Goal: Find specific page/section: Find specific page/section

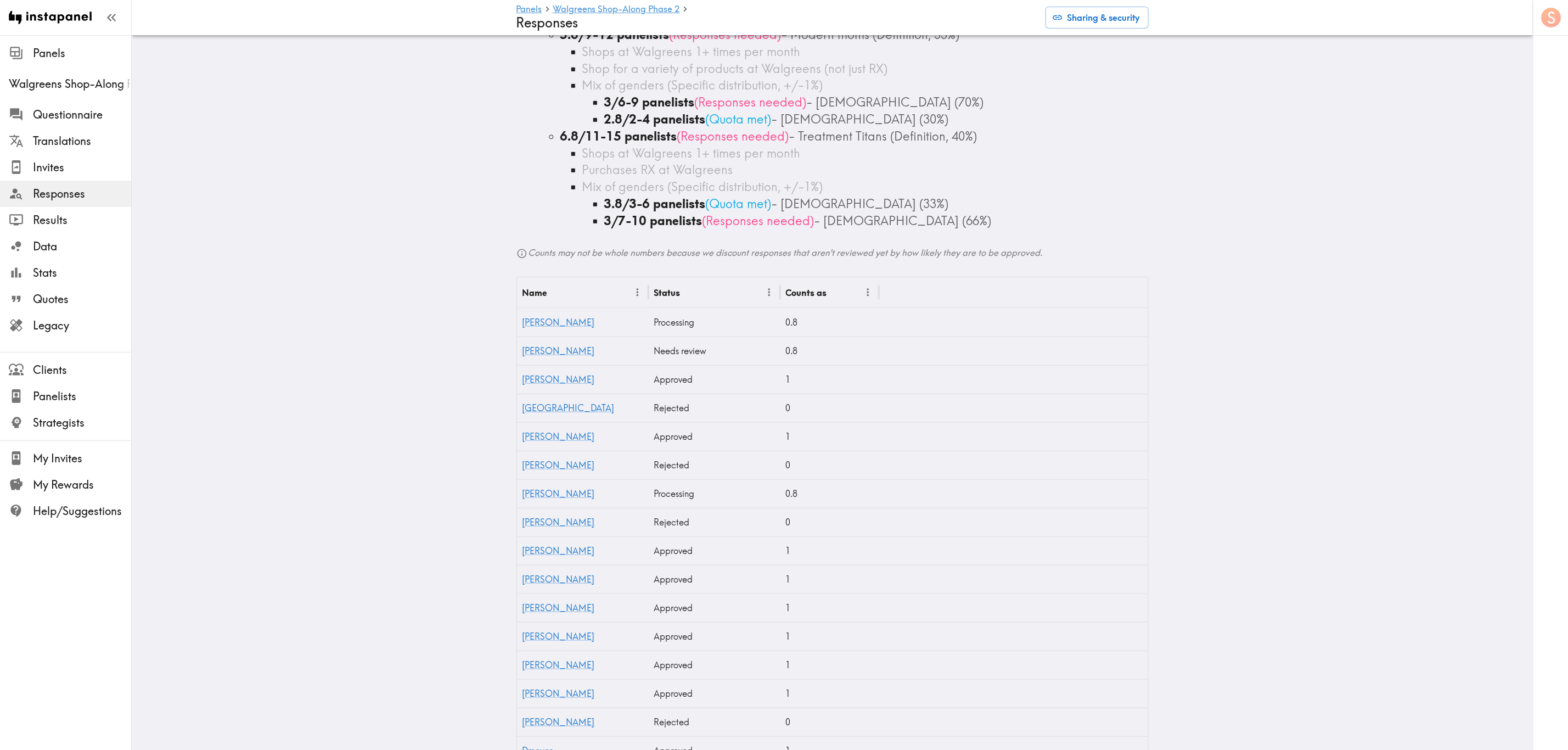
scroll to position [577, 0]
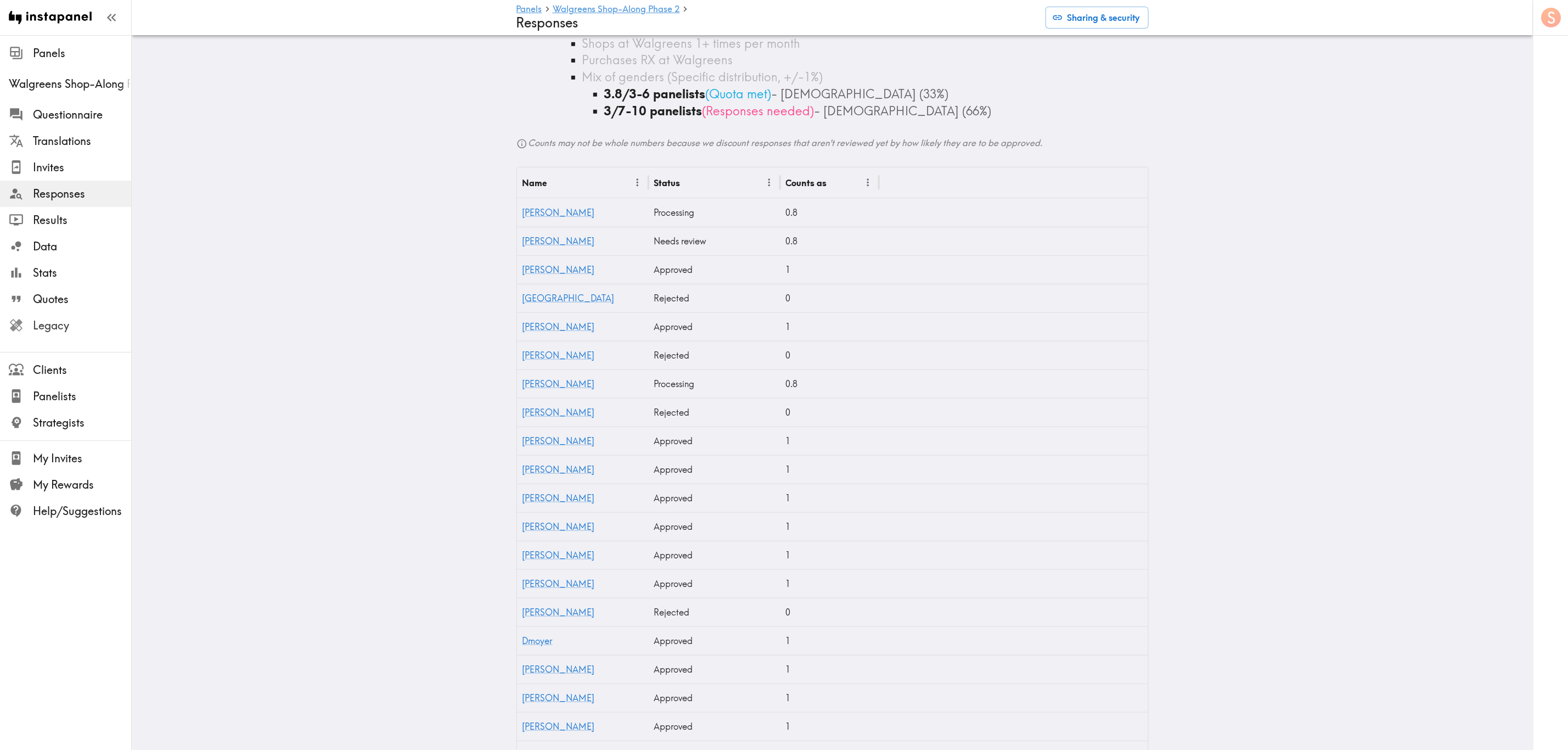
click at [116, 326] on span "Legacy" at bounding box center [82, 325] width 98 height 15
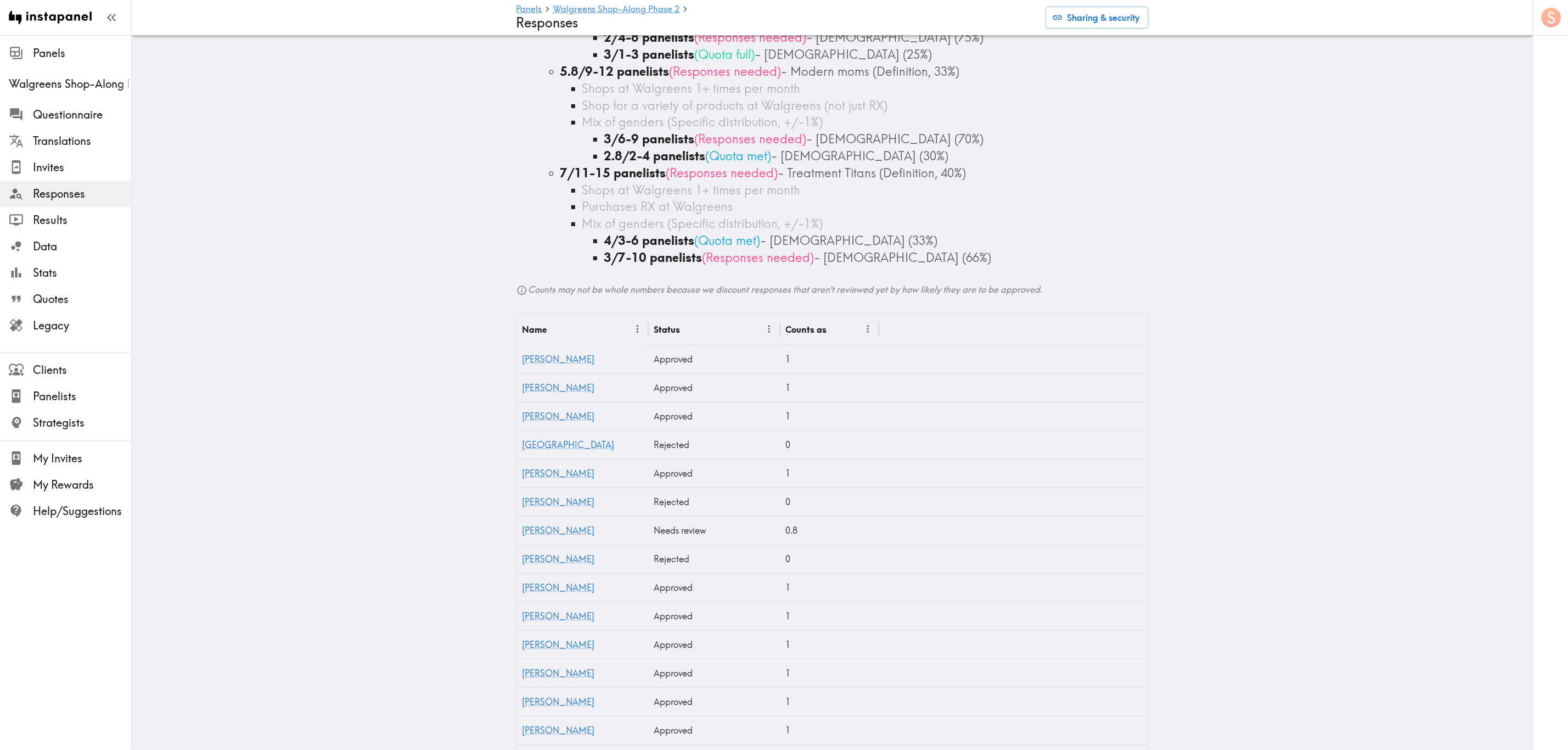
scroll to position [469, 0]
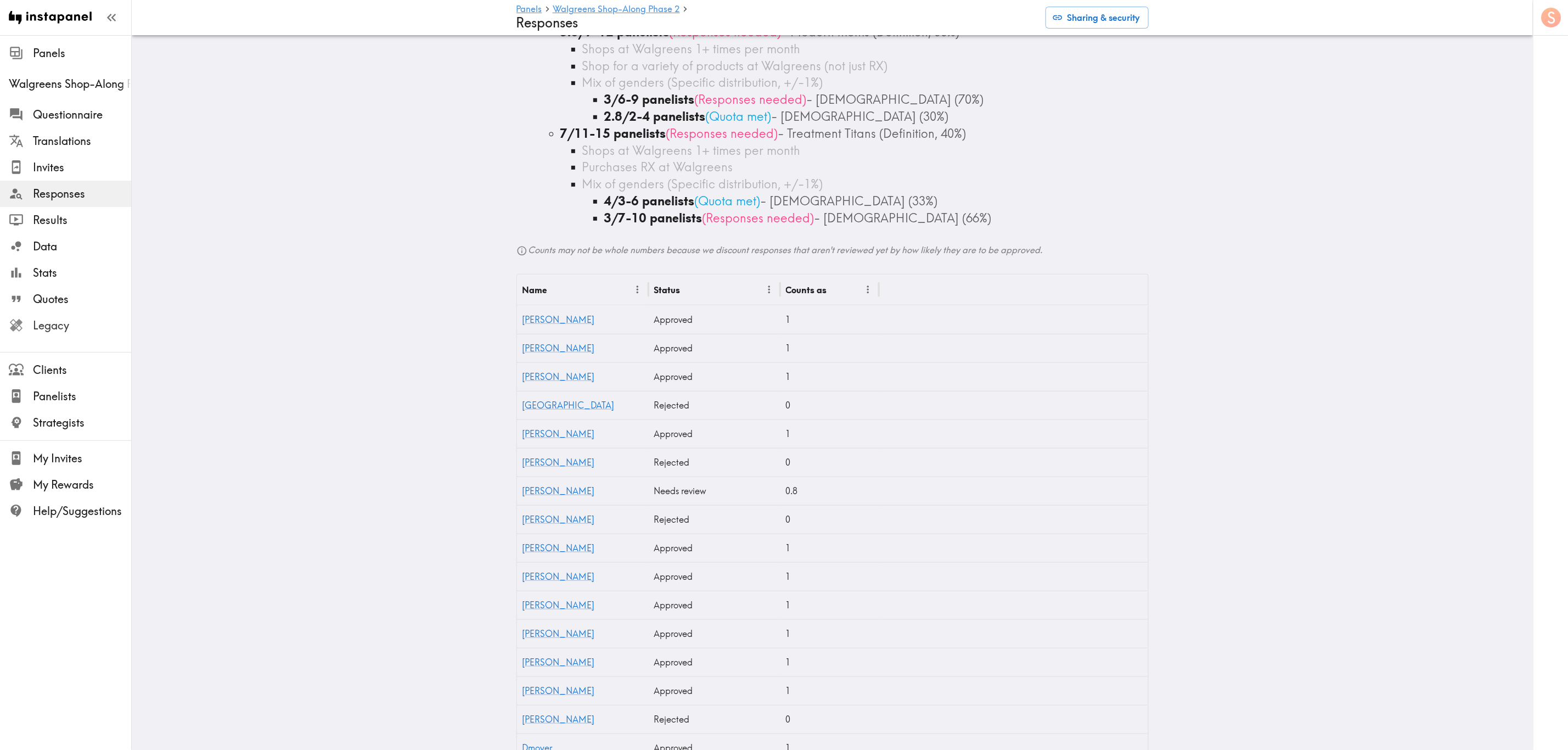
click at [94, 326] on span "Legacy" at bounding box center [82, 325] width 98 height 15
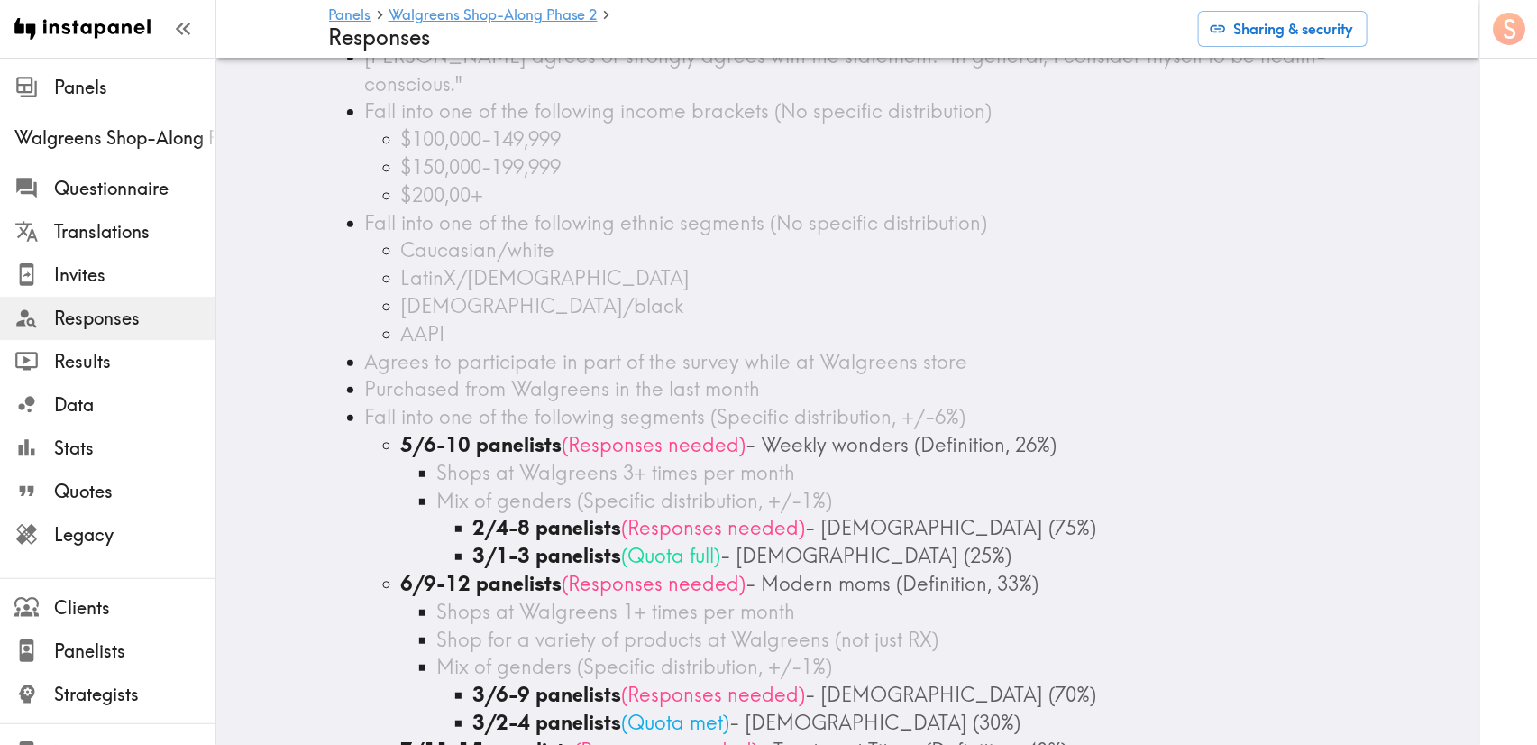
scroll to position [270, 0]
